Goal: Task Accomplishment & Management: Use online tool/utility

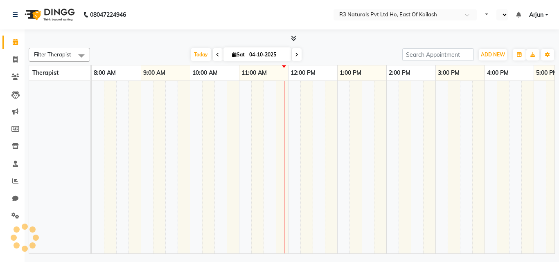
select select "en"
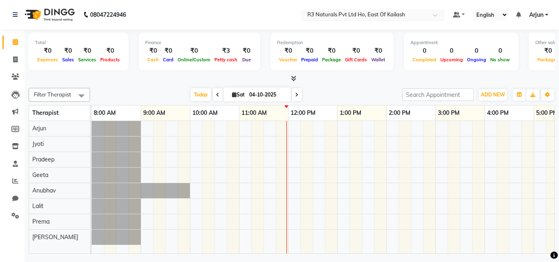
click at [431, 13] on div at bounding box center [372, 15] width 143 height 8
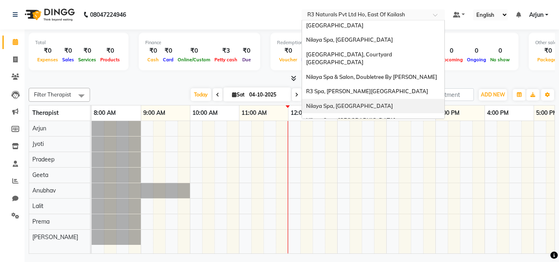
scroll to position [164, 0]
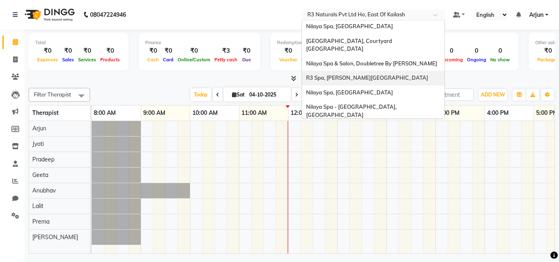
click at [379, 74] on span "R3 Spa, [PERSON_NAME][GEOGRAPHIC_DATA]" at bounding box center [367, 77] width 122 height 7
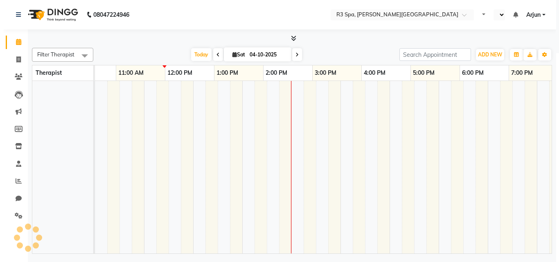
scroll to position [0, 126]
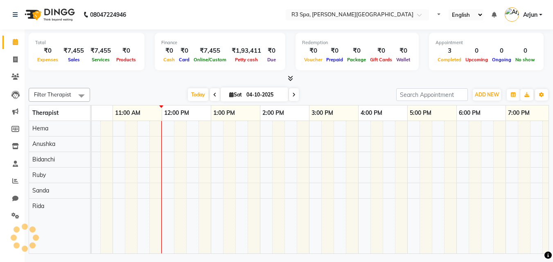
select select "en"
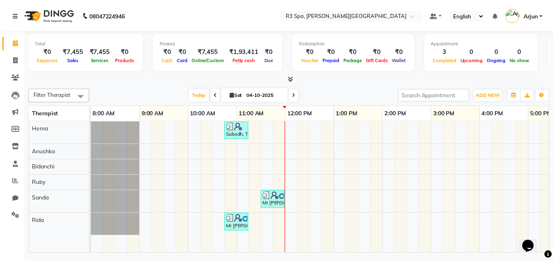
scroll to position [0, 0]
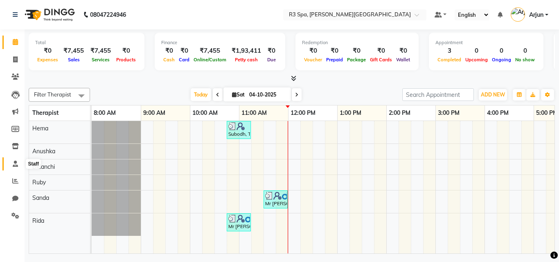
click at [16, 163] on icon at bounding box center [15, 164] width 5 height 6
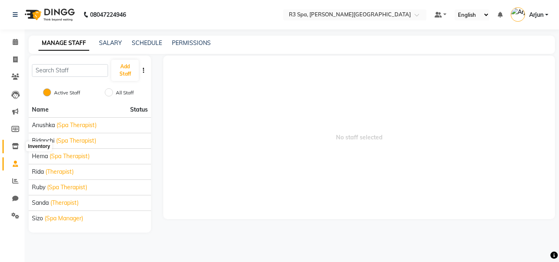
click at [12, 144] on icon at bounding box center [15, 146] width 7 height 6
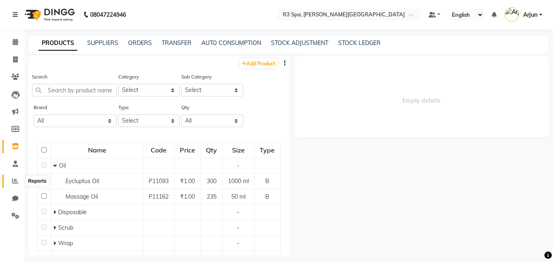
click at [10, 178] on span at bounding box center [15, 181] width 14 height 9
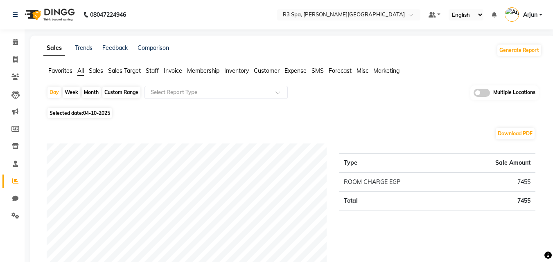
click at [103, 71] on span "Sales" at bounding box center [96, 70] width 14 height 7
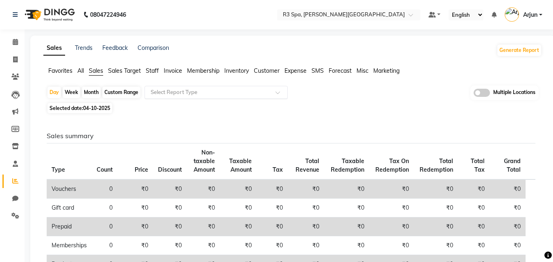
click at [259, 92] on input "text" at bounding box center [208, 92] width 118 height 8
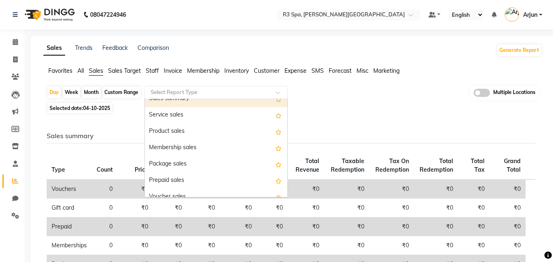
scroll to position [82, 0]
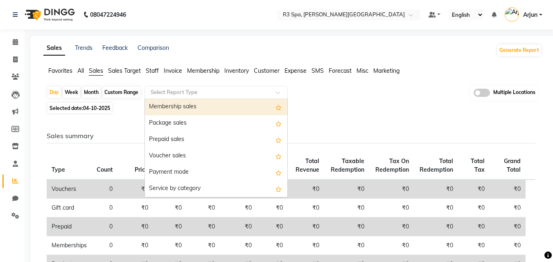
click at [119, 70] on span "Sales Target" at bounding box center [124, 70] width 33 height 7
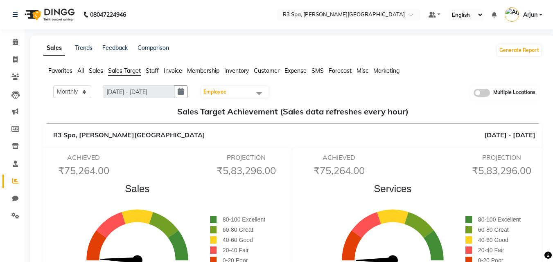
click at [151, 72] on span "Staff" at bounding box center [152, 70] width 13 height 7
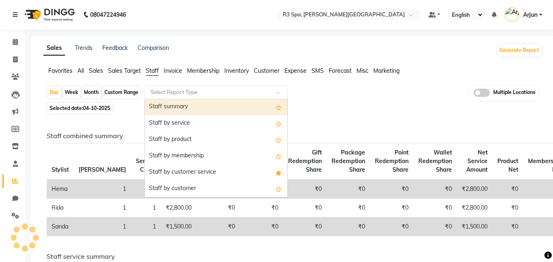
click at [255, 91] on input "text" at bounding box center [208, 92] width 118 height 8
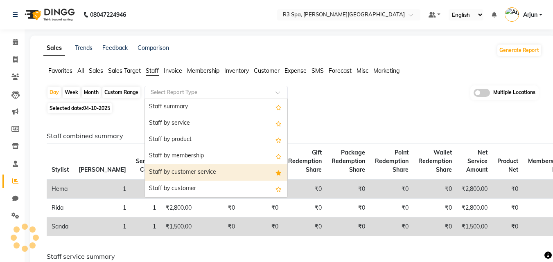
click at [229, 171] on div "Staff by customer service" at bounding box center [216, 172] width 142 height 16
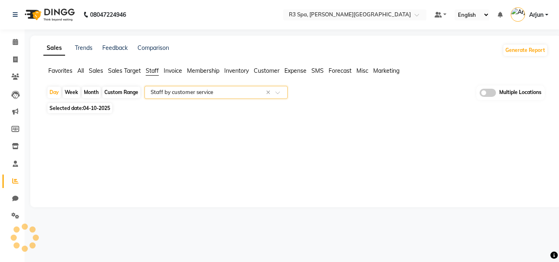
select select "full_report"
select select "csv"
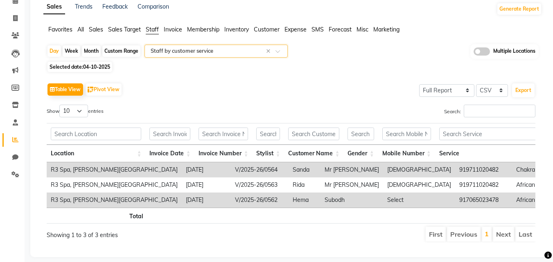
scroll to position [61, 0]
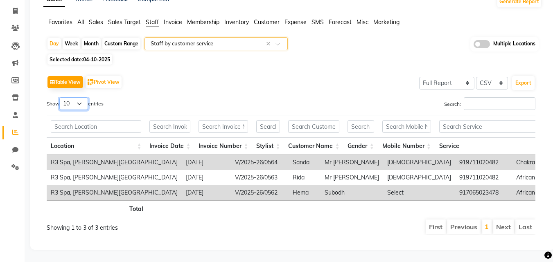
click at [73, 97] on select "10 25 50 100" at bounding box center [73, 103] width 29 height 13
select select "100"
click at [61, 97] on select "10 25 50 100" at bounding box center [73, 103] width 29 height 13
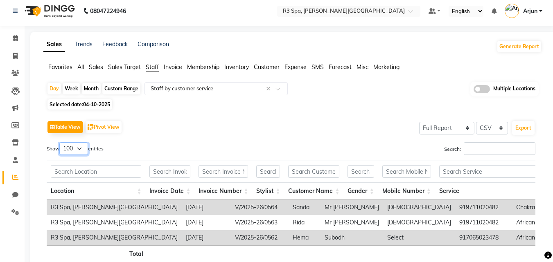
scroll to position [0, 0]
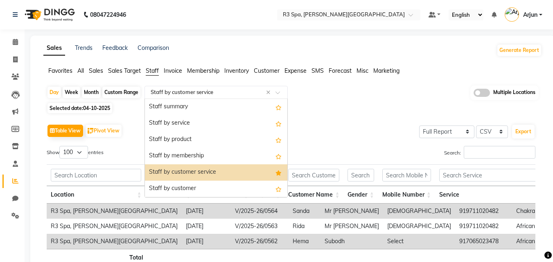
click at [247, 94] on input "text" at bounding box center [208, 92] width 118 height 8
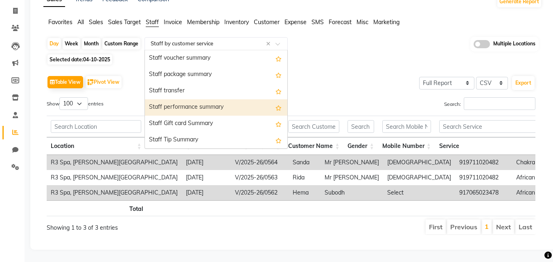
scroll to position [61, 0]
click at [217, 99] on div "Staff performance summary" at bounding box center [216, 107] width 142 height 16
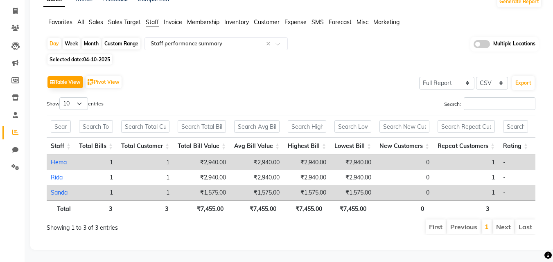
click at [118, 38] on div "Custom Range" at bounding box center [121, 43] width 38 height 11
select select "10"
select select "2025"
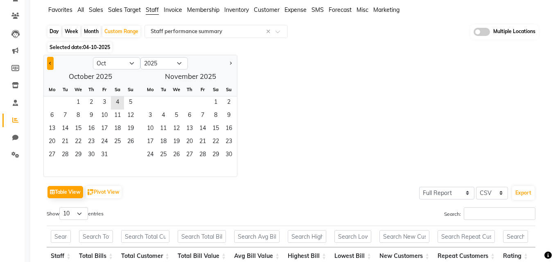
click at [48, 59] on button "Previous month" at bounding box center [50, 63] width 7 height 13
click at [48, 60] on button "Previous month" at bounding box center [50, 63] width 7 height 13
select select "8"
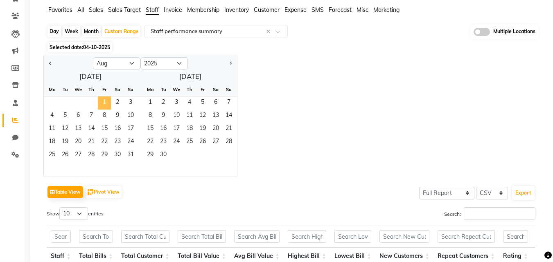
click at [104, 102] on span "1" at bounding box center [104, 103] width 13 height 13
click at [130, 153] on span "31" at bounding box center [130, 155] width 13 height 13
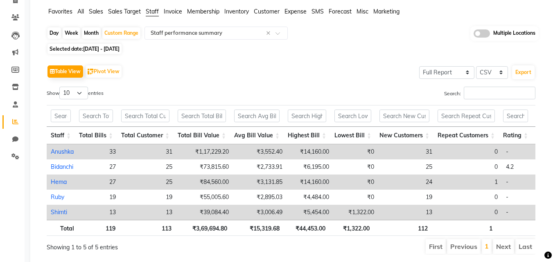
scroll to position [41, 0]
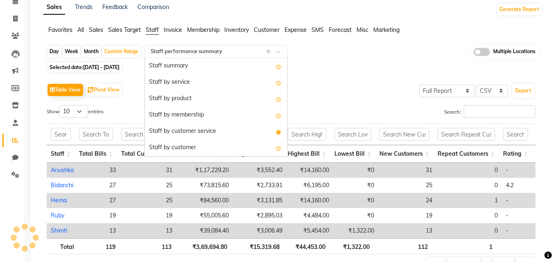
click at [200, 50] on input "text" at bounding box center [208, 51] width 118 height 8
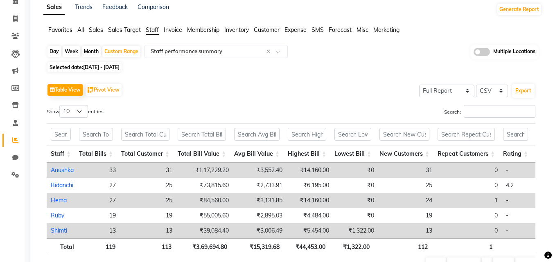
click at [123, 30] on span "Sales Target" at bounding box center [124, 29] width 33 height 7
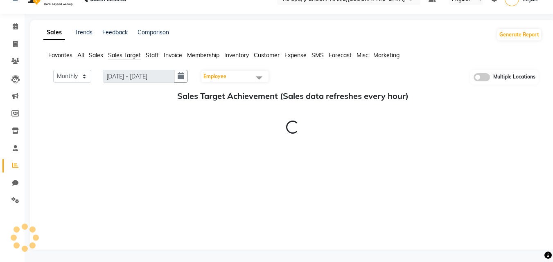
scroll to position [41, 0]
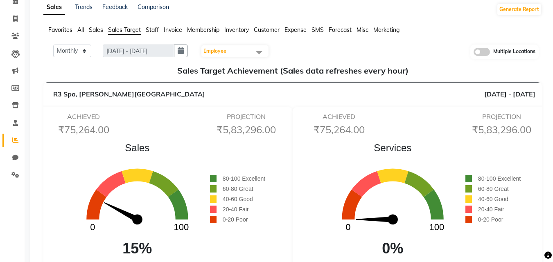
click at [152, 28] on span "Staff" at bounding box center [152, 29] width 13 height 7
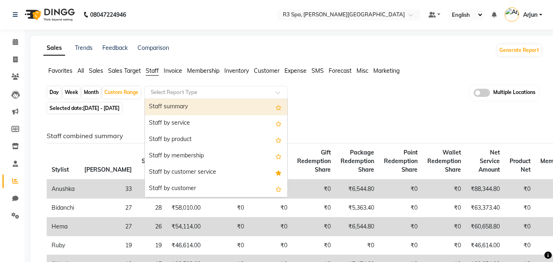
click at [240, 93] on input "text" at bounding box center [208, 92] width 118 height 8
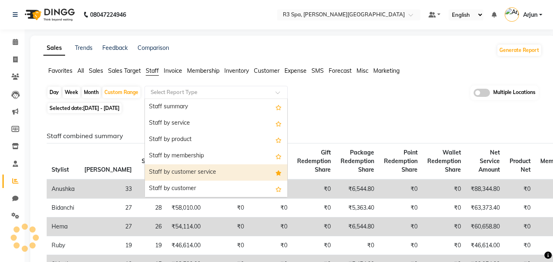
click at [211, 168] on div "Staff by customer service" at bounding box center [216, 172] width 142 height 16
select select "full_report"
select select "csv"
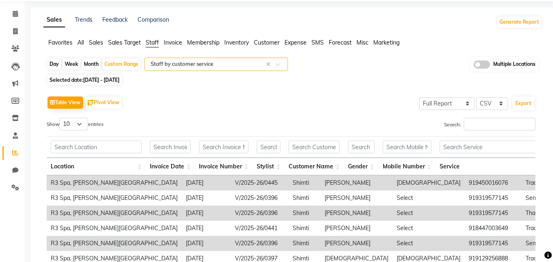
scroll to position [3, 0]
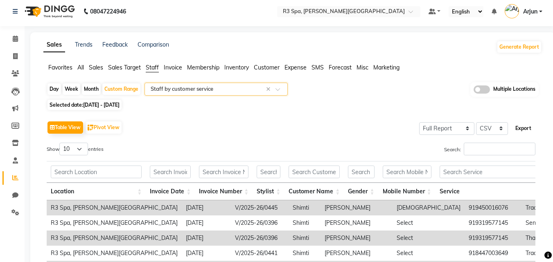
click at [523, 128] on button "Export" at bounding box center [523, 128] width 22 height 14
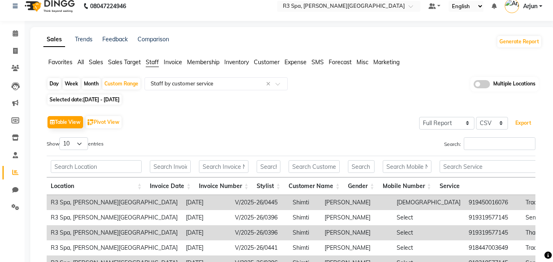
scroll to position [0, 0]
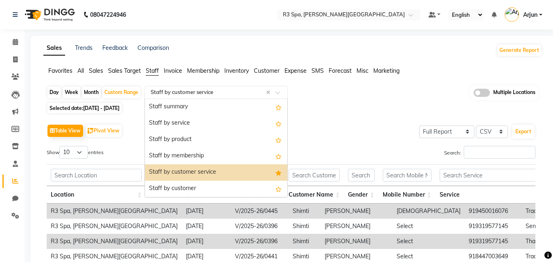
click at [229, 93] on input "text" at bounding box center [208, 92] width 118 height 8
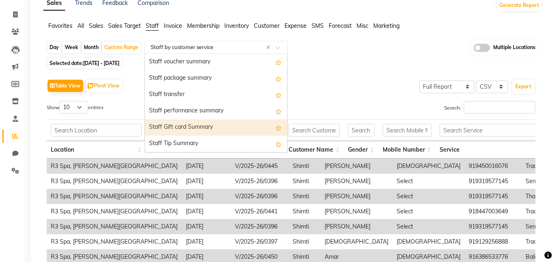
scroll to position [41, 0]
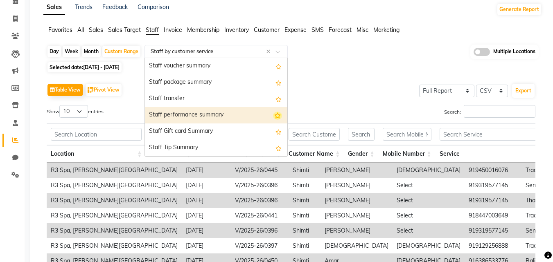
click at [273, 115] on icon "Options list" at bounding box center [277, 116] width 9 height 8
click at [240, 117] on div "Staff performance summary" at bounding box center [216, 115] width 142 height 16
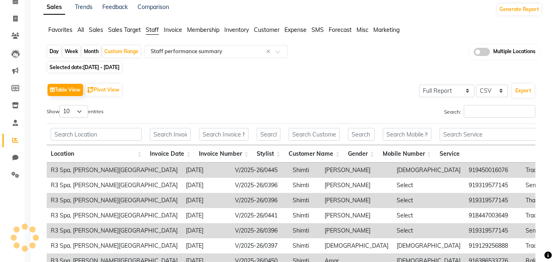
click at [321, 76] on div "Table View Pivot View Select Full Report Filtered Report Select CSV PDF Export …" at bounding box center [290, 215] width 501 height 281
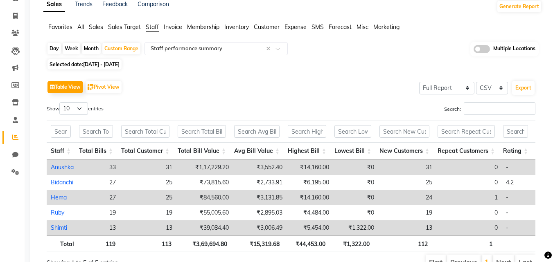
scroll to position [0, 0]
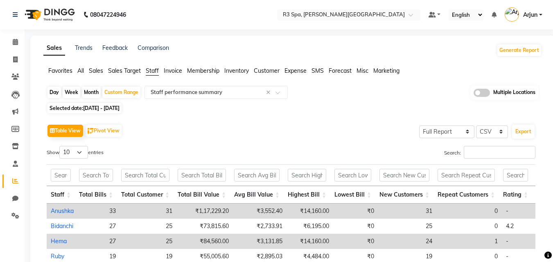
click at [55, 71] on span "Favorites" at bounding box center [60, 70] width 24 height 7
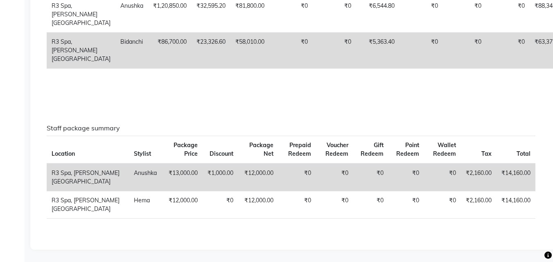
scroll to position [245, 0]
